Goal: Register for event/course

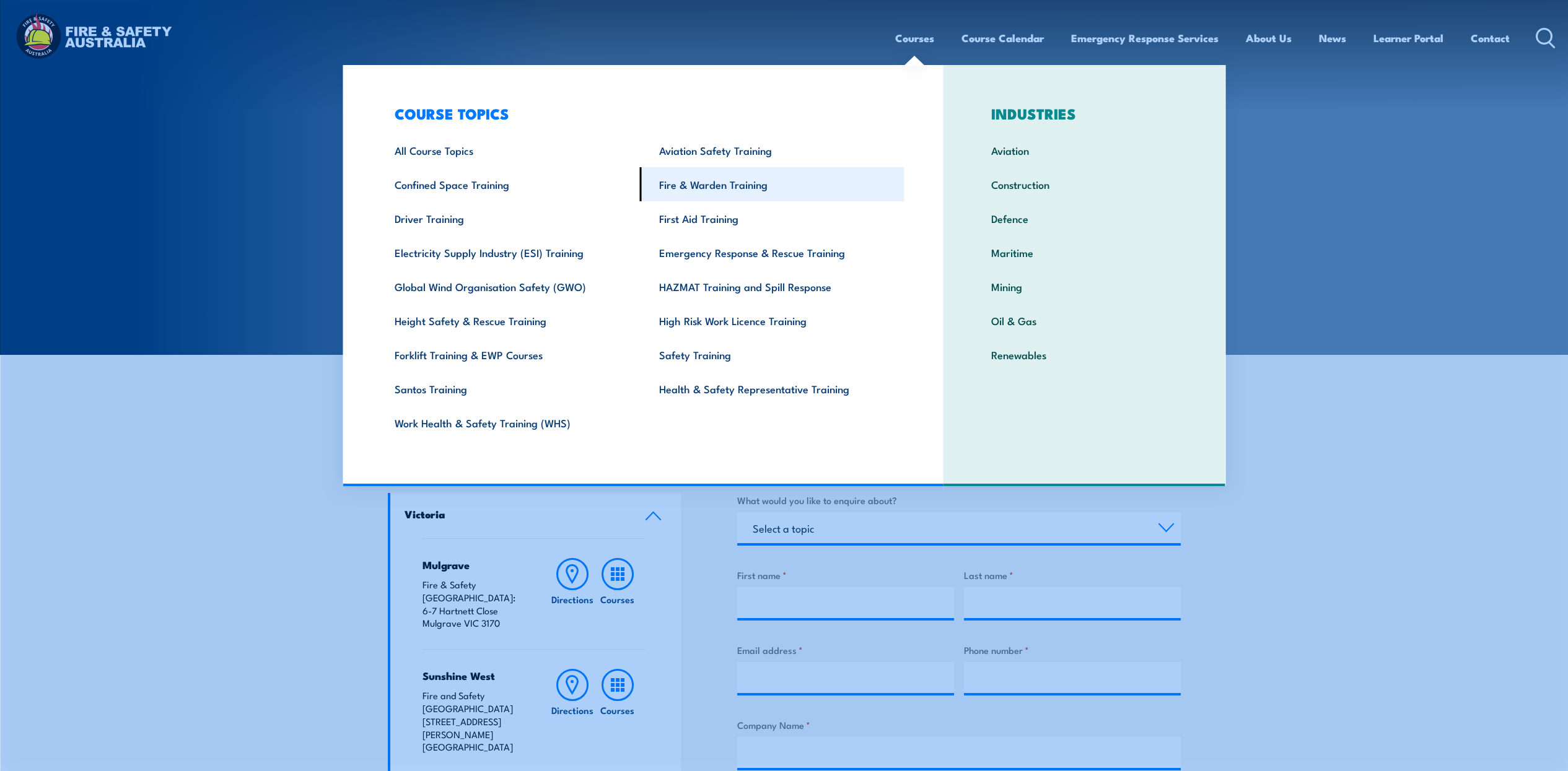
click at [703, 186] on link "Fire & Warden Training" at bounding box center [772, 184] width 265 height 34
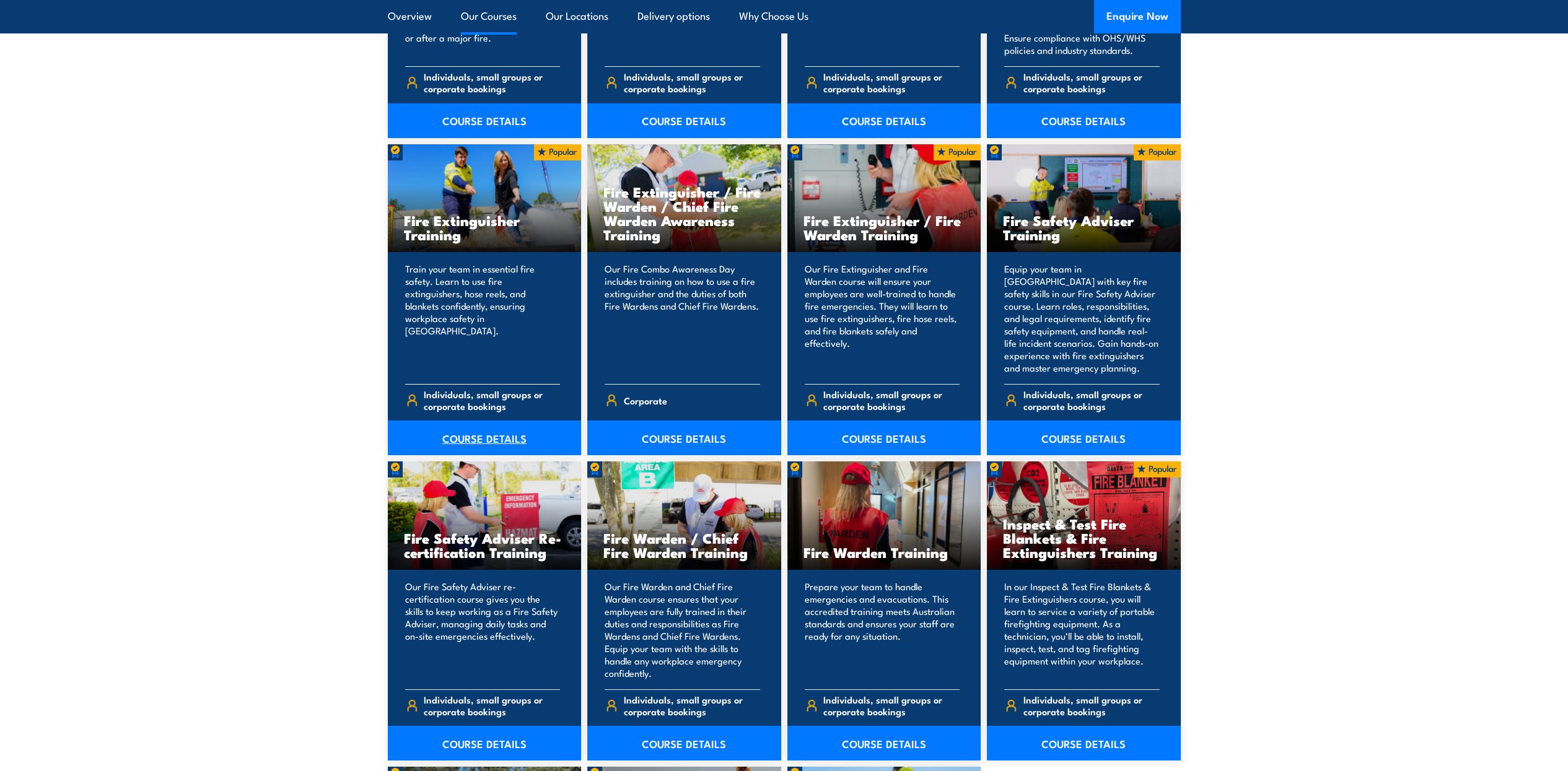
scroll to position [1239, 0]
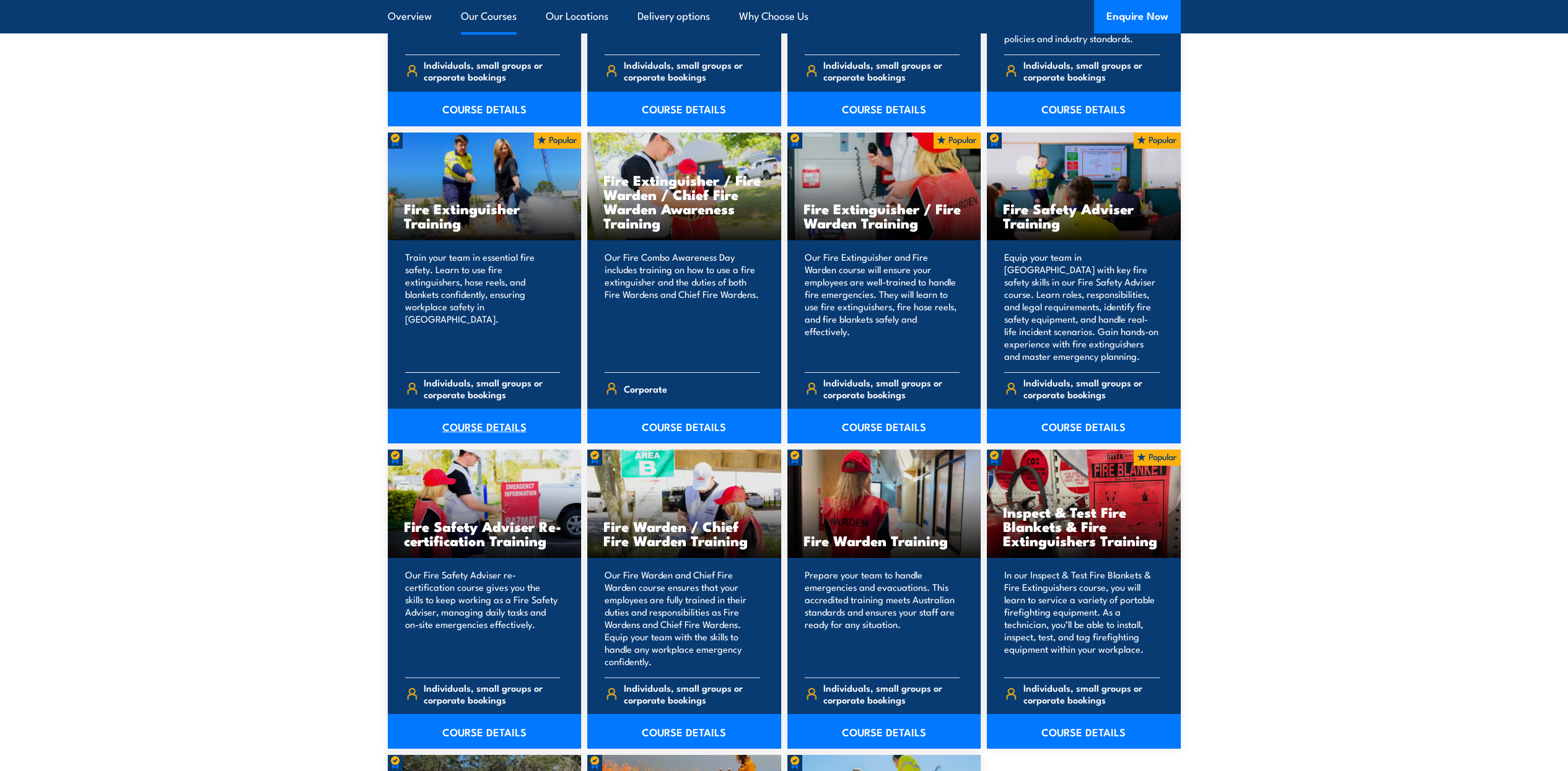
click at [493, 421] on link "COURSE DETAILS" at bounding box center [484, 426] width 194 height 34
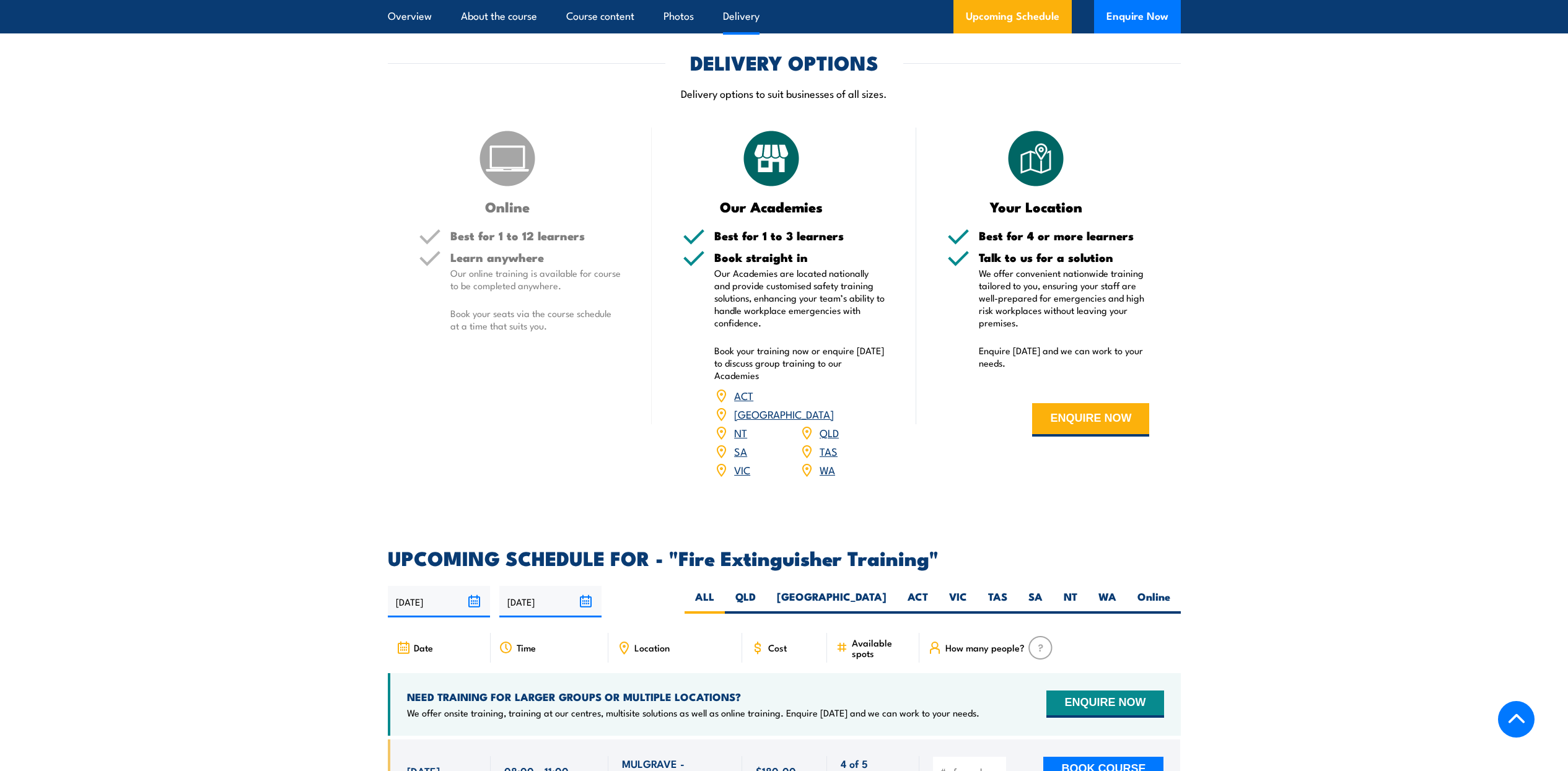
scroll to position [1936, 0]
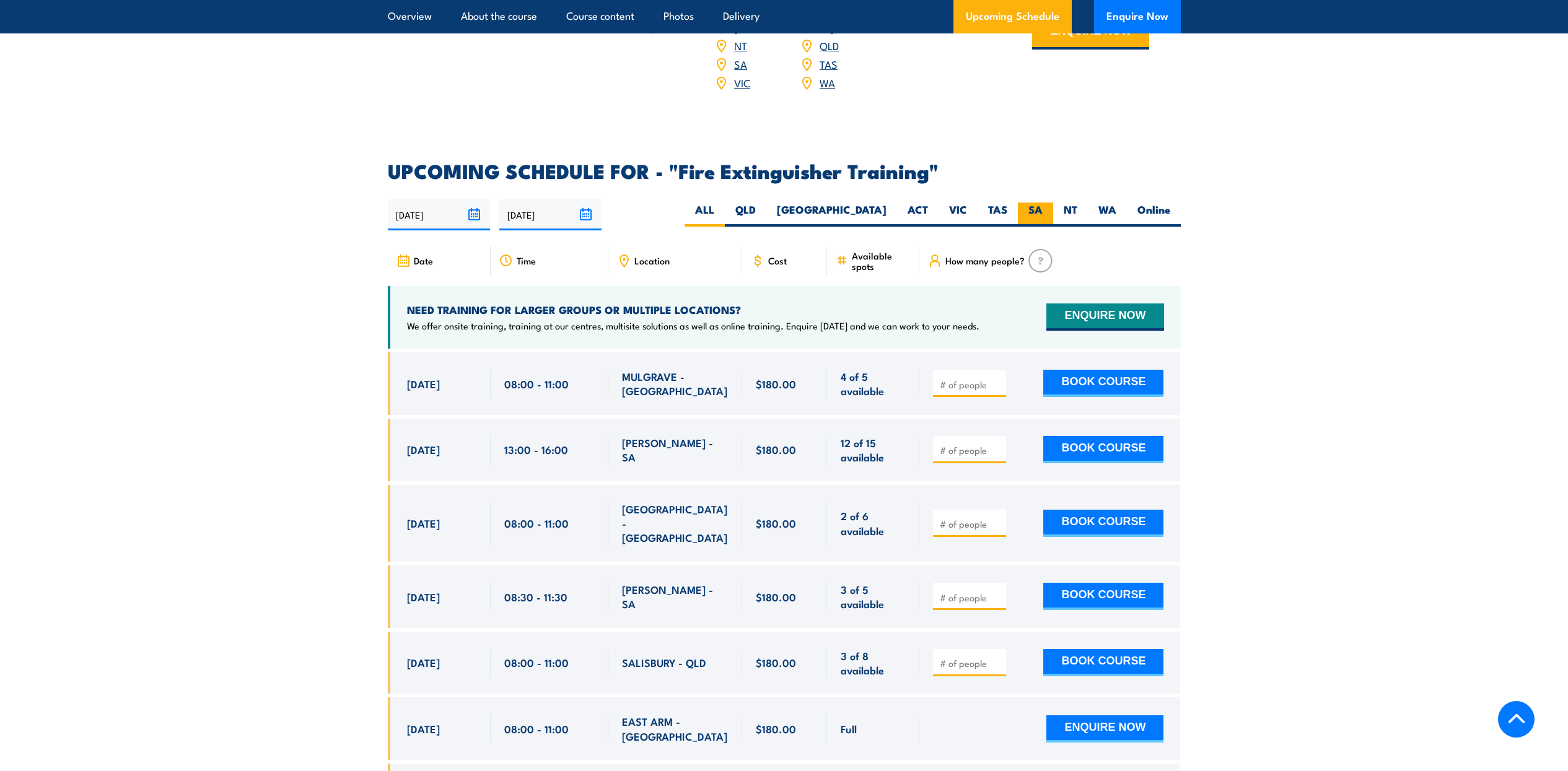
click at [1026, 202] on label "SA" at bounding box center [1035, 214] width 35 height 24
click at [1042, 202] on input "SA" at bounding box center [1046, 206] width 8 height 8
radio input "true"
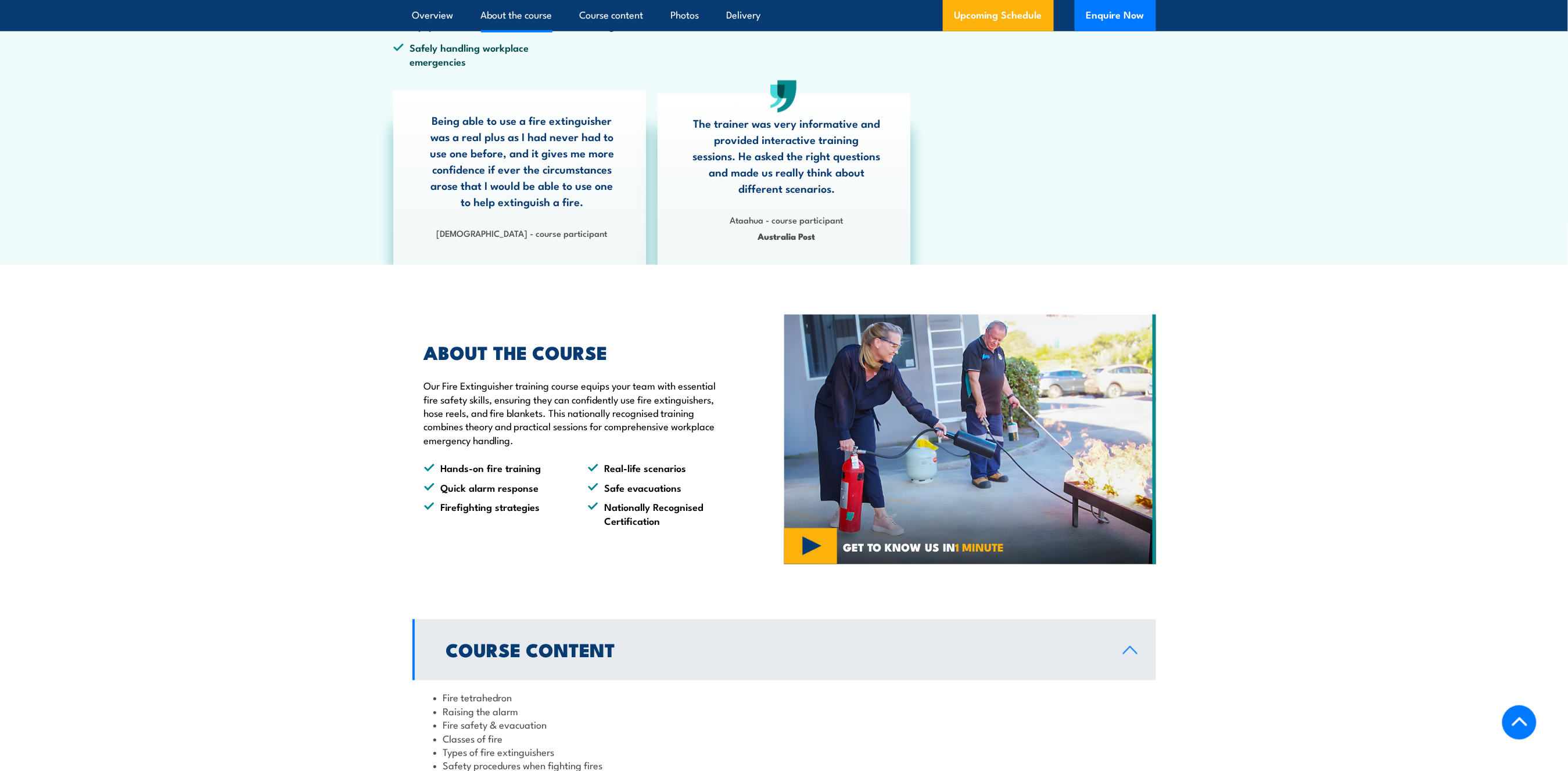
scroll to position [286, 0]
